Goal: Task Accomplishment & Management: Manage account settings

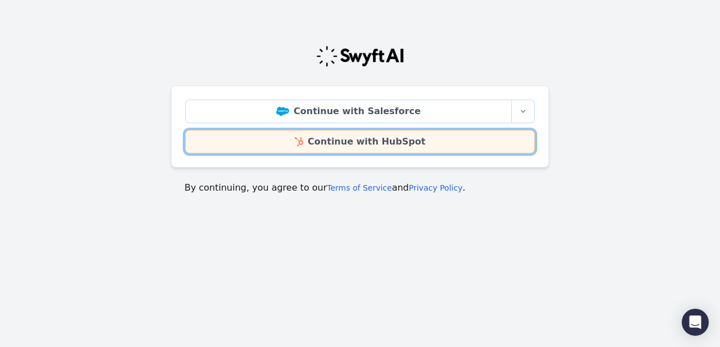
click at [363, 143] on link "Continue with HubSpot" at bounding box center [360, 142] width 350 height 24
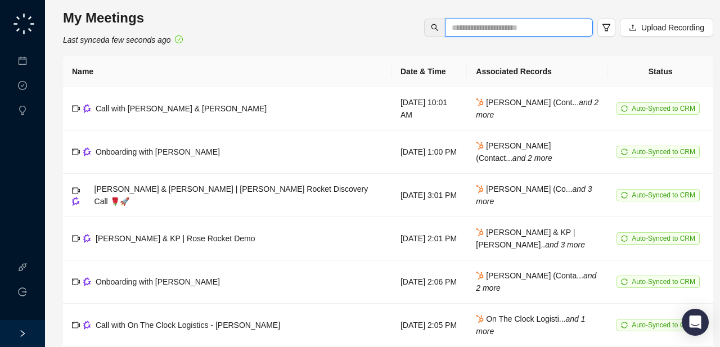
click at [548, 23] on input "text" at bounding box center [514, 27] width 125 height 12
type input "*"
type input "******"
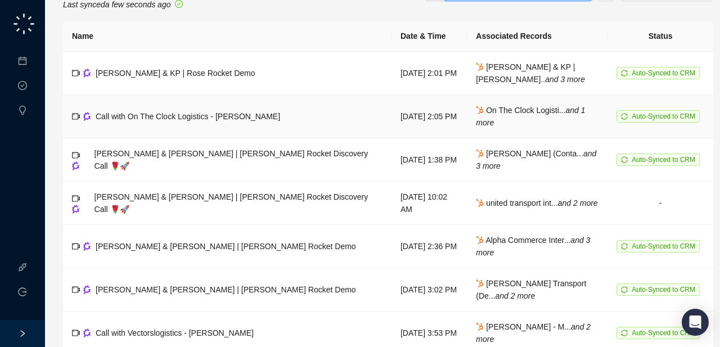
scroll to position [23, 0]
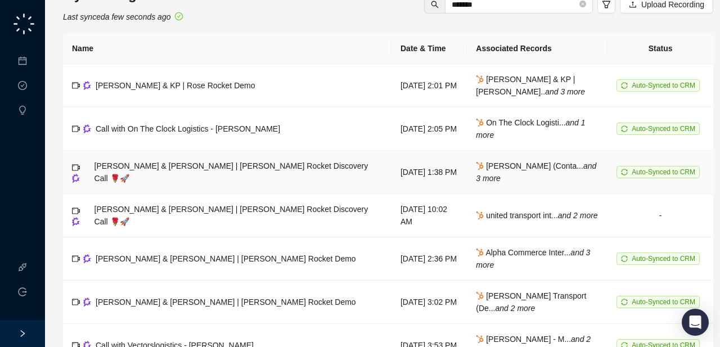
click at [208, 173] on span "[PERSON_NAME] & [PERSON_NAME] | [PERSON_NAME] Rocket Discovery Call 🌹🚀" at bounding box center [232, 171] width 274 height 21
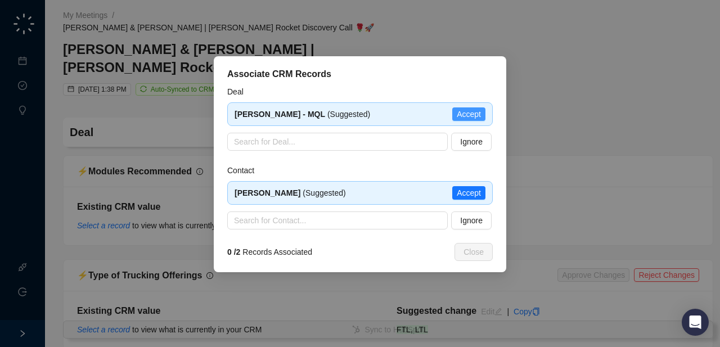
click at [479, 114] on span "Accept" at bounding box center [469, 114] width 24 height 12
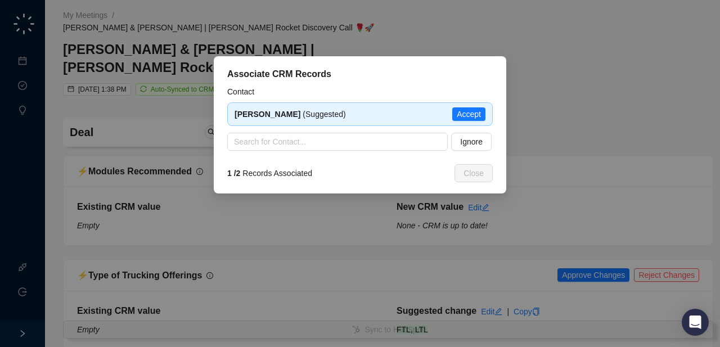
click at [472, 105] on div "[PERSON_NAME] (Suggested) Accept" at bounding box center [360, 114] width 266 height 24
click at [471, 111] on span "Accept" at bounding box center [469, 114] width 24 height 12
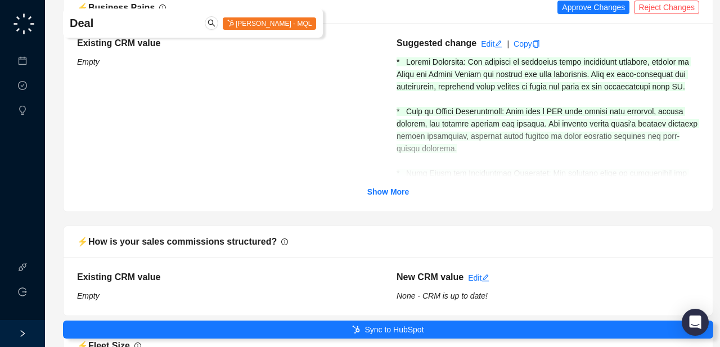
scroll to position [468, 0]
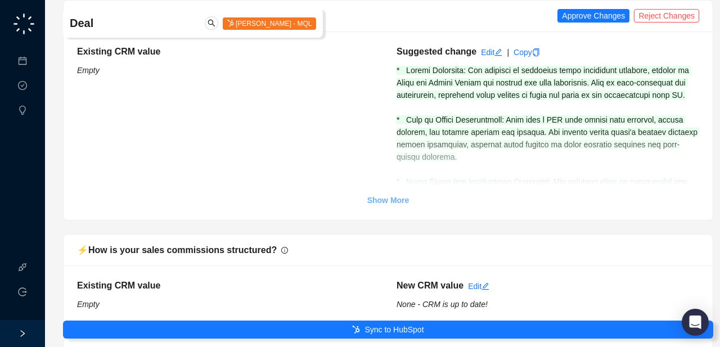
click at [400, 196] on strong "Show More" at bounding box center [388, 200] width 42 height 9
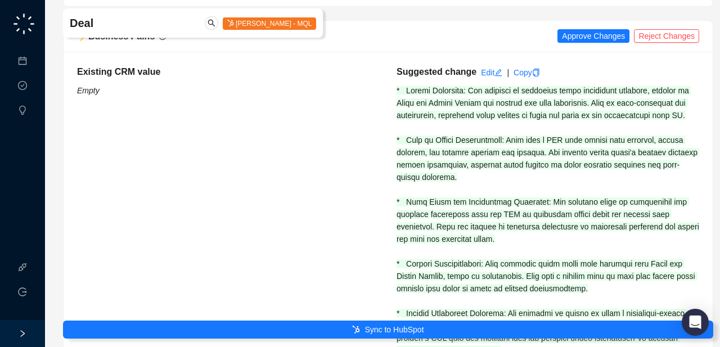
scroll to position [443, 0]
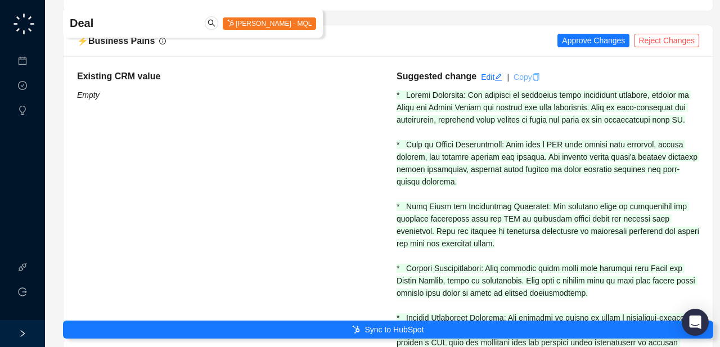
click at [525, 73] on link "Copy" at bounding box center [527, 77] width 26 height 9
